Goal: Information Seeking & Learning: Learn about a topic

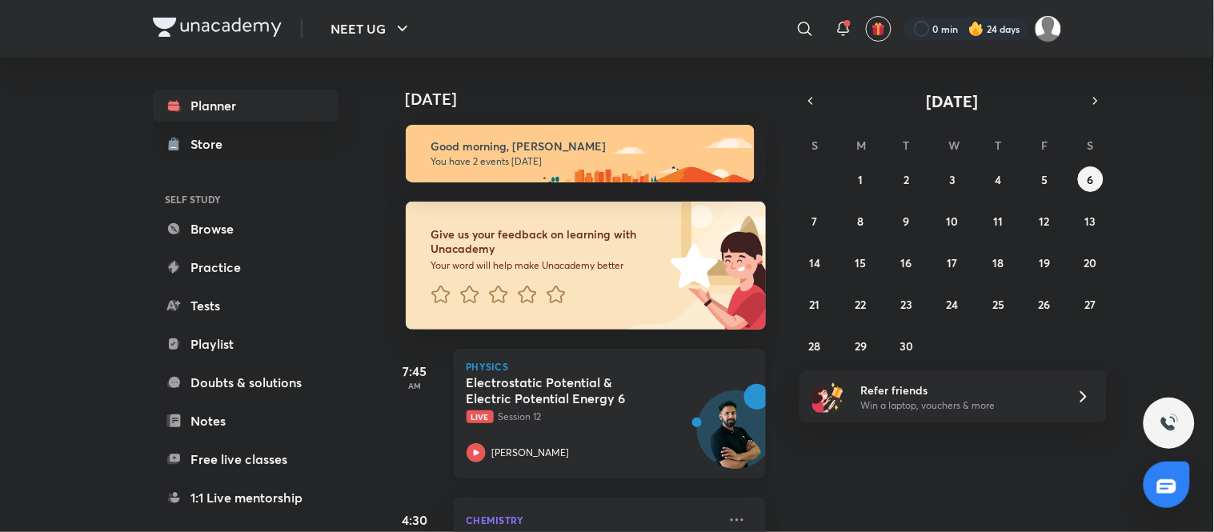
click at [638, 441] on div "Electrostatic Potential & Electric Potential Energy 6 Live Session 12 [PERSON_N…" at bounding box center [591, 418] width 251 height 88
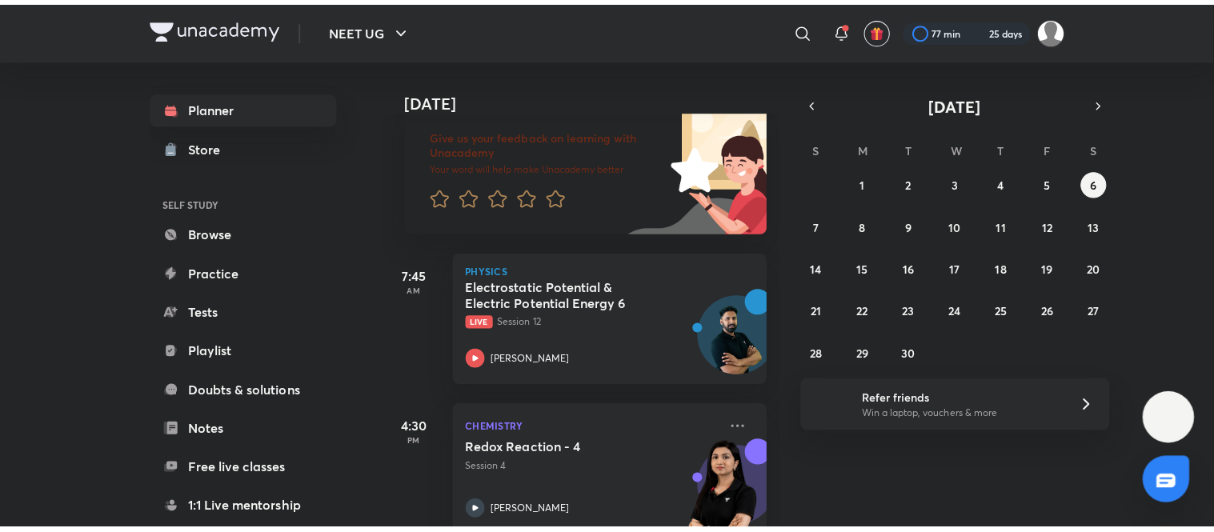
scroll to position [101, 0]
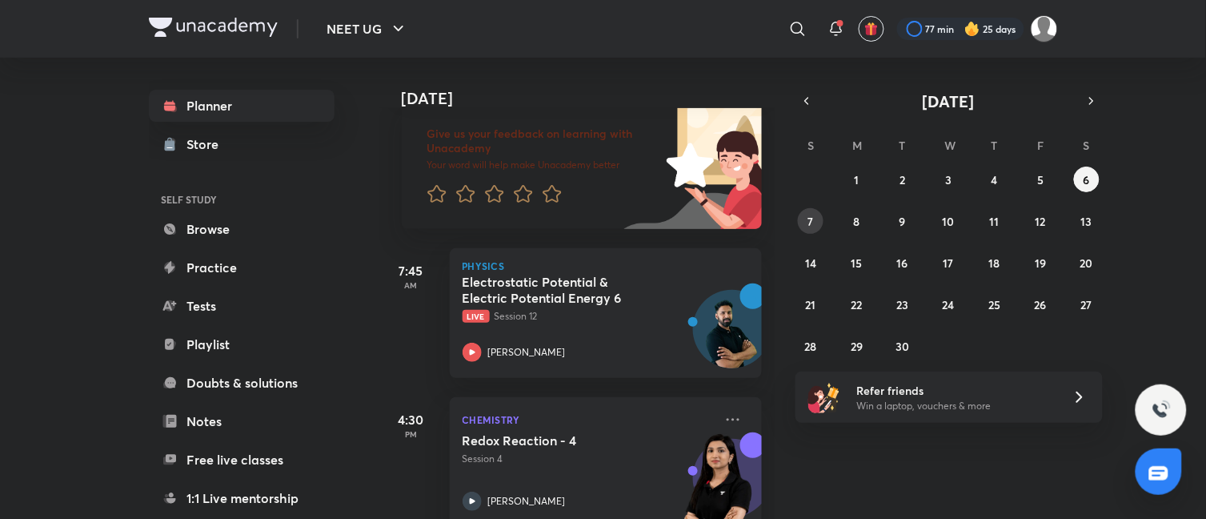
click at [604, 217] on button "7" at bounding box center [811, 221] width 26 height 26
